Goal: Task Accomplishment & Management: Use online tool/utility

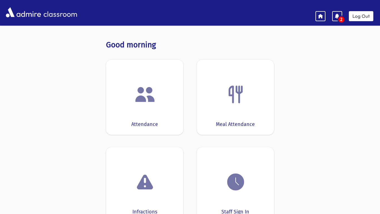
click at [142, 109] on div "Attendance" at bounding box center [144, 97] width 77 height 75
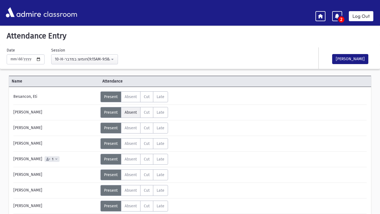
click at [129, 114] on span "Absent" at bounding box center [131, 112] width 12 height 5
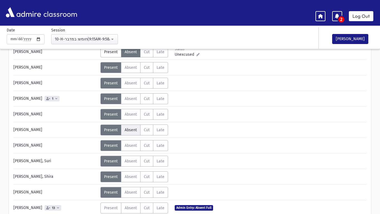
scroll to position [77, 0]
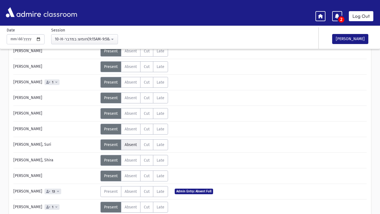
click at [128, 145] on span "Absent" at bounding box center [131, 144] width 12 height 5
click at [133, 175] on span "Absent" at bounding box center [131, 176] width 12 height 5
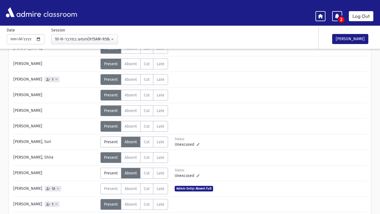
scroll to position [83, 0]
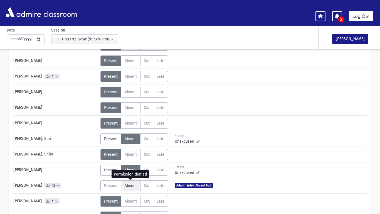
click at [136, 188] on label "Absent A" at bounding box center [130, 185] width 19 height 11
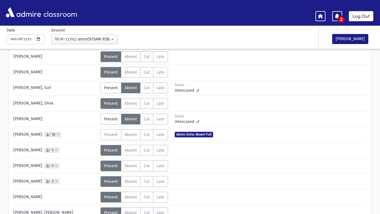
scroll to position [158, 0]
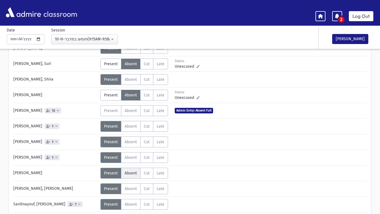
click at [132, 175] on span "Absent" at bounding box center [131, 173] width 12 height 5
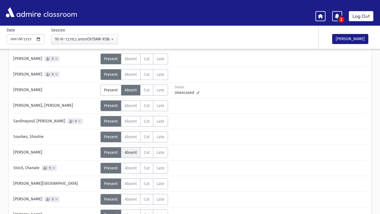
scroll to position [252, 0]
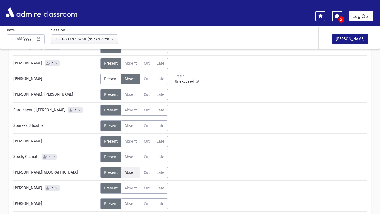
click at [127, 173] on span "Absent" at bounding box center [131, 172] width 12 height 5
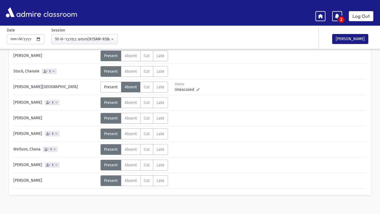
scroll to position [338, 0]
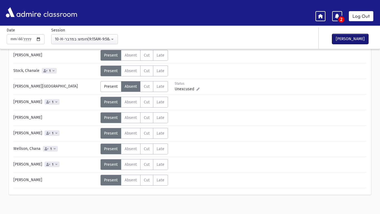
drag, startPoint x: 344, startPoint y: 40, endPoint x: 347, endPoint y: 38, distance: 3.4
click at [344, 38] on button "[PERSON_NAME]" at bounding box center [351, 39] width 36 height 10
